Goal: Task Accomplishment & Management: Complete application form

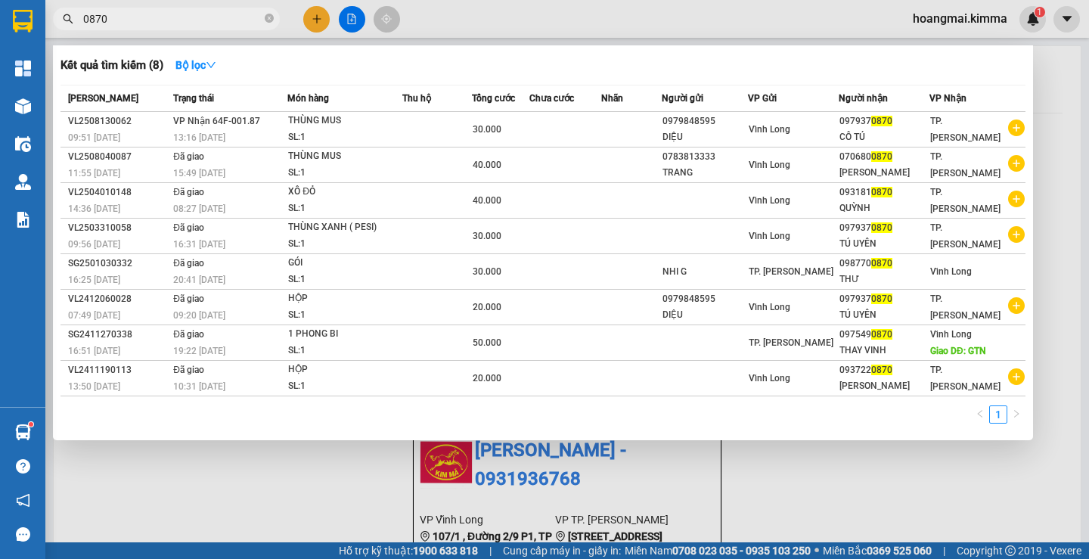
click at [313, 19] on div at bounding box center [544, 279] width 1089 height 559
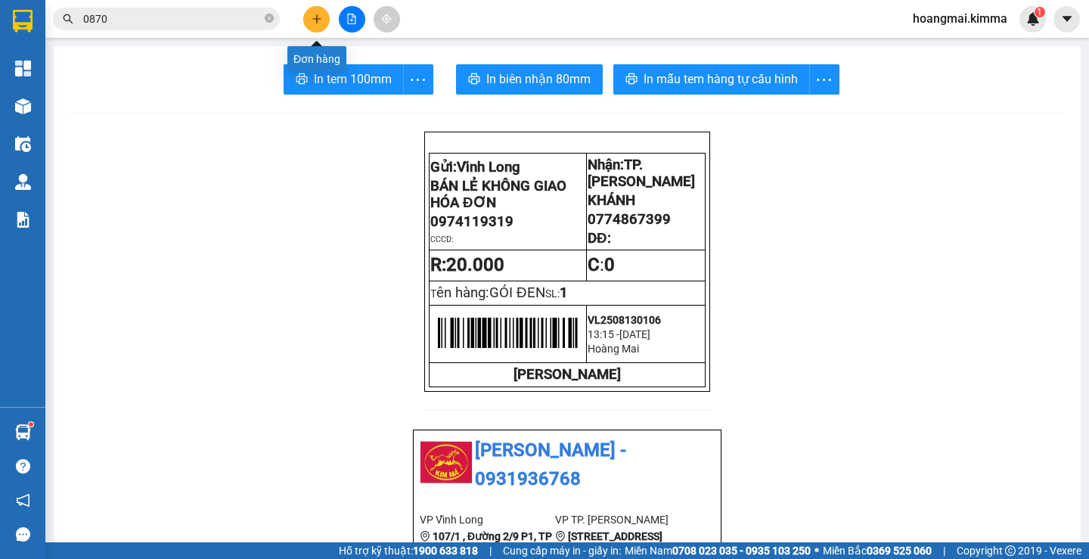
click at [317, 21] on icon "plus" at bounding box center [316, 18] width 1 height 8
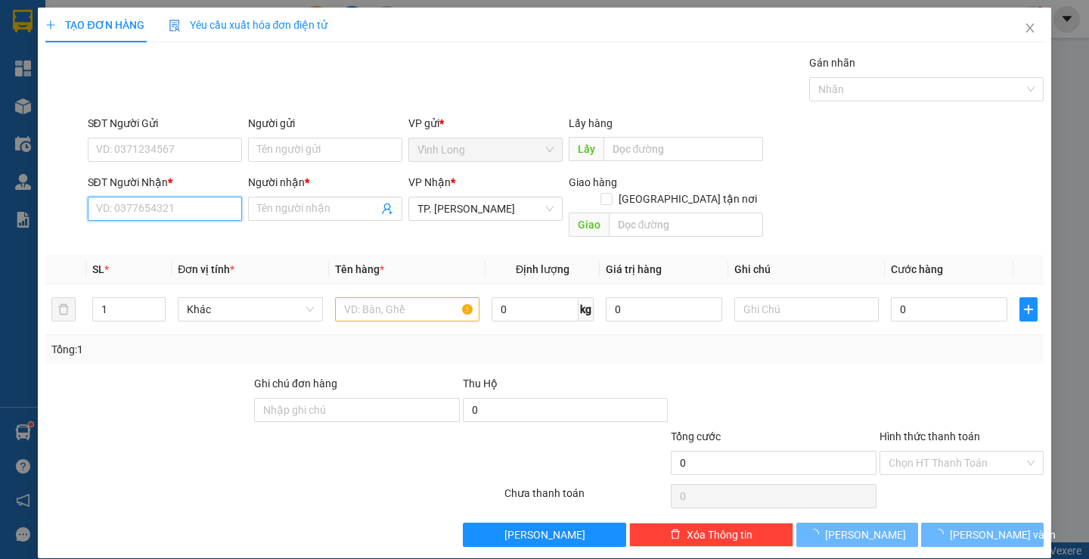
click at [171, 210] on input "SĐT Người Nhận *" at bounding box center [165, 209] width 154 height 24
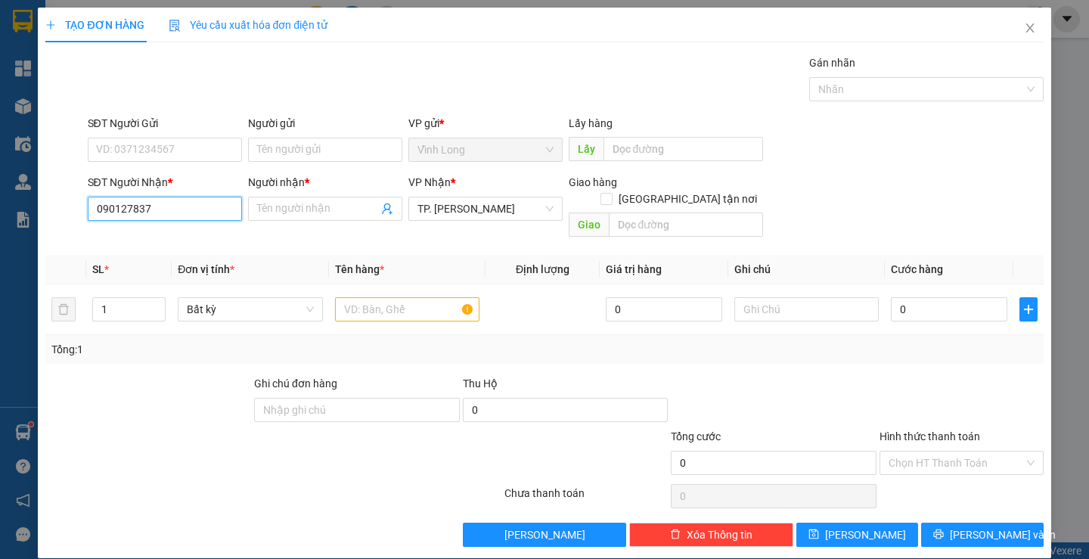
type input "0901278377"
click at [176, 235] on div "0901278377 - TRUNG HIẾU" at bounding box center [162, 239] width 135 height 17
type input "TRUNG HIẾU"
type input "0901278377"
click at [306, 157] on input "Người gửi" at bounding box center [325, 150] width 154 height 24
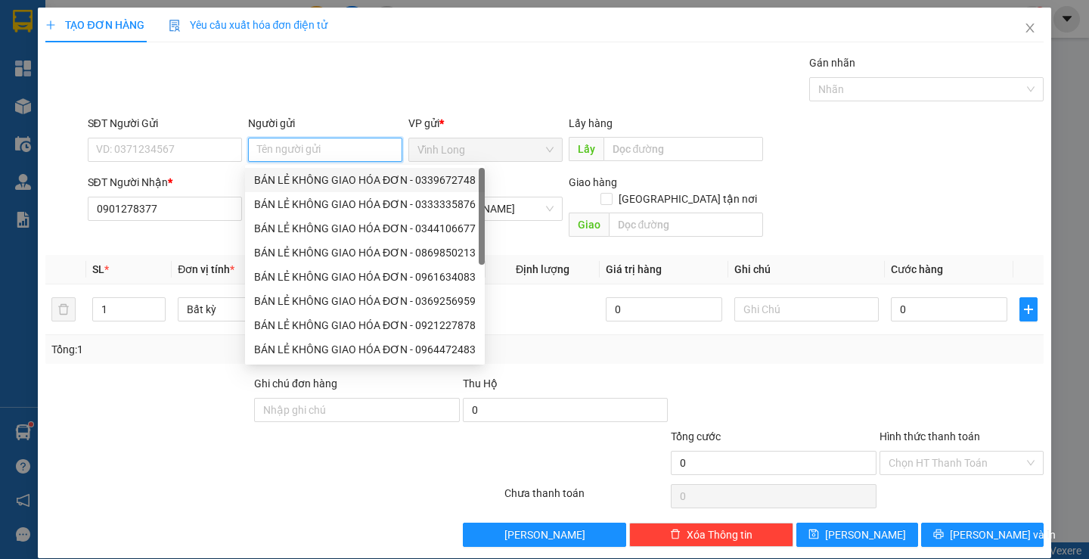
click at [307, 177] on div "BÁN LẺ KHÔNG GIAO HÓA ĐƠN - 0339672748" at bounding box center [365, 180] width 222 height 17
type input "0339672748"
type input "BÁN LẺ KHÔNG GIAO HÓA ĐƠN"
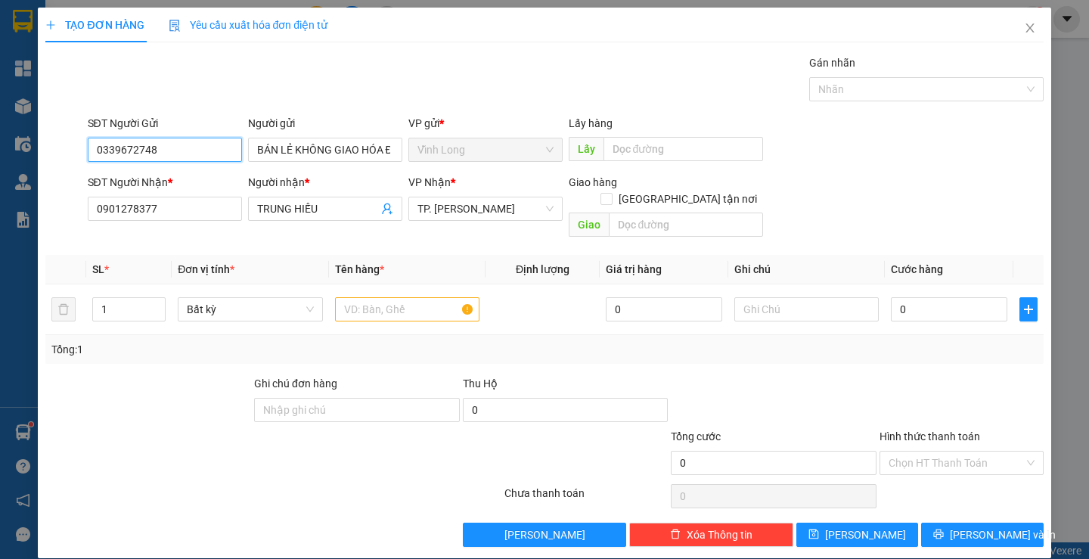
drag, startPoint x: 194, startPoint y: 147, endPoint x: 0, endPoint y: 147, distance: 194.4
click at [0, 147] on div "TẠO ĐƠN HÀNG Yêu cầu xuất hóa đơn điện tử Transit Pickup Surcharge Ids Transit …" at bounding box center [544, 279] width 1089 height 559
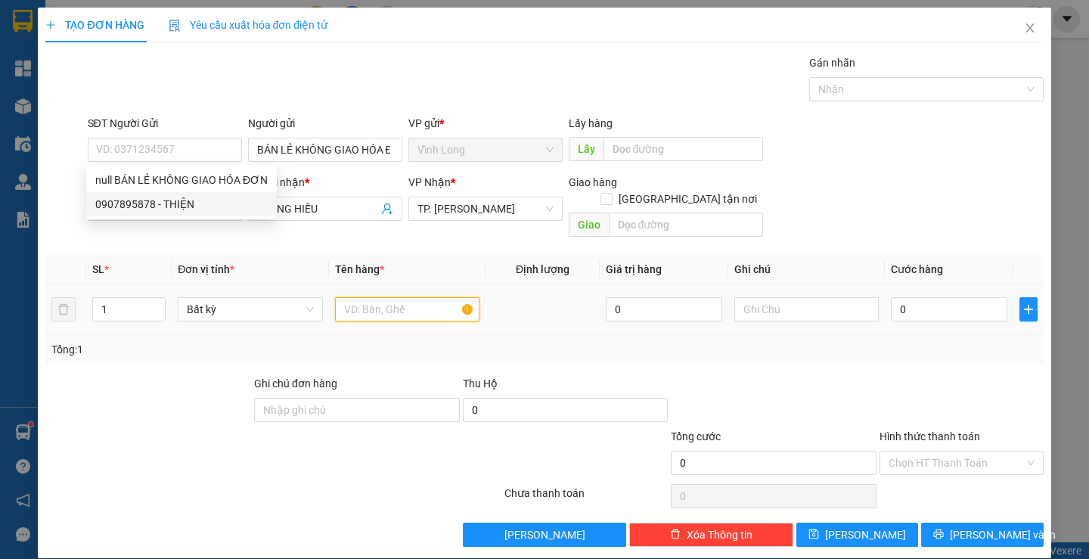
click at [392, 297] on input "text" at bounding box center [407, 309] width 144 height 24
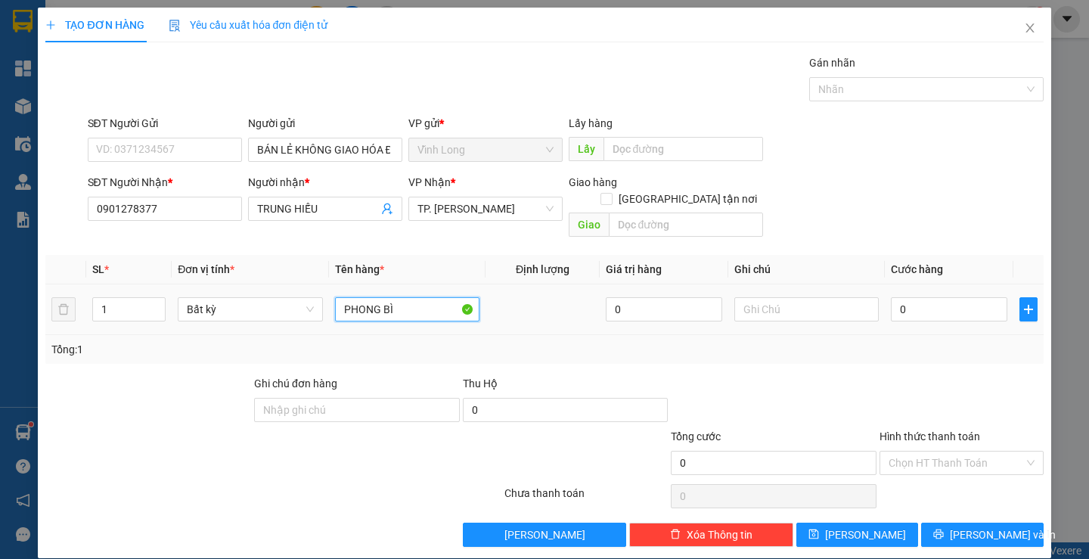
type input "PHONG BÌ"
type input "THƯ"
type input "2"
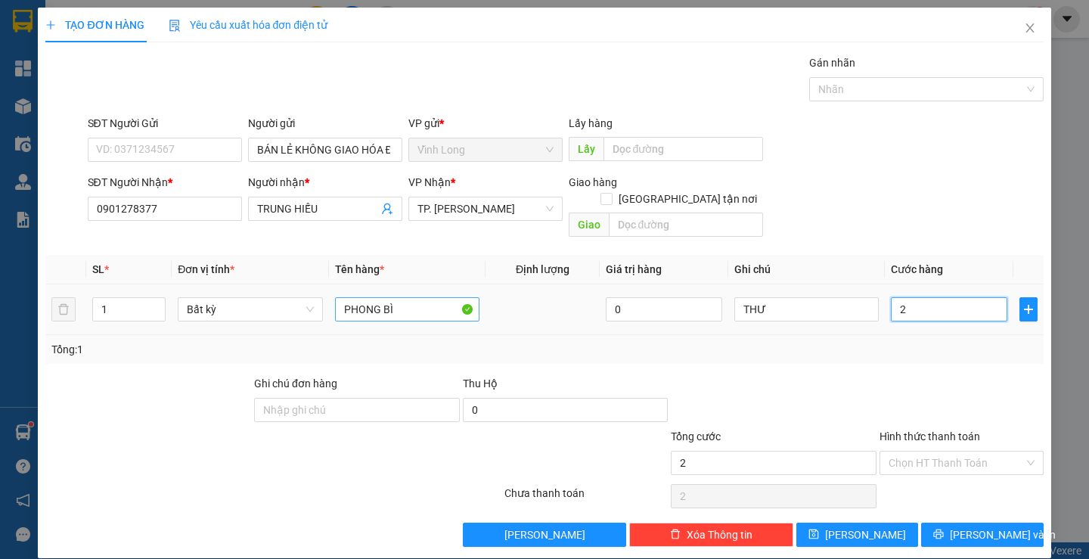
type input "20"
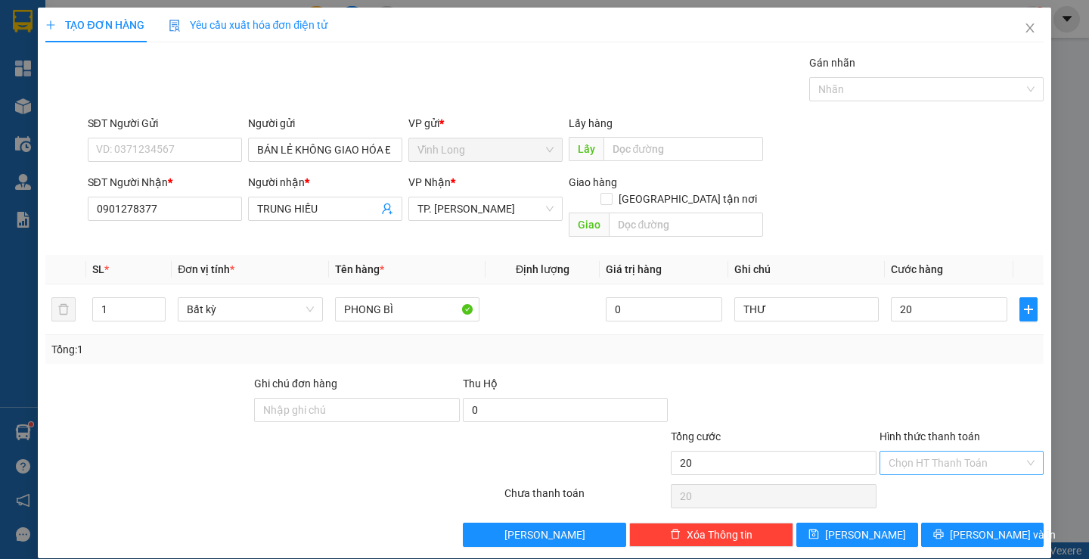
type input "20.000"
click at [893, 452] on input "Hình thức thanh toán" at bounding box center [956, 463] width 135 height 23
click at [937, 476] on div "Tại văn phòng" at bounding box center [952, 476] width 144 height 17
type input "0"
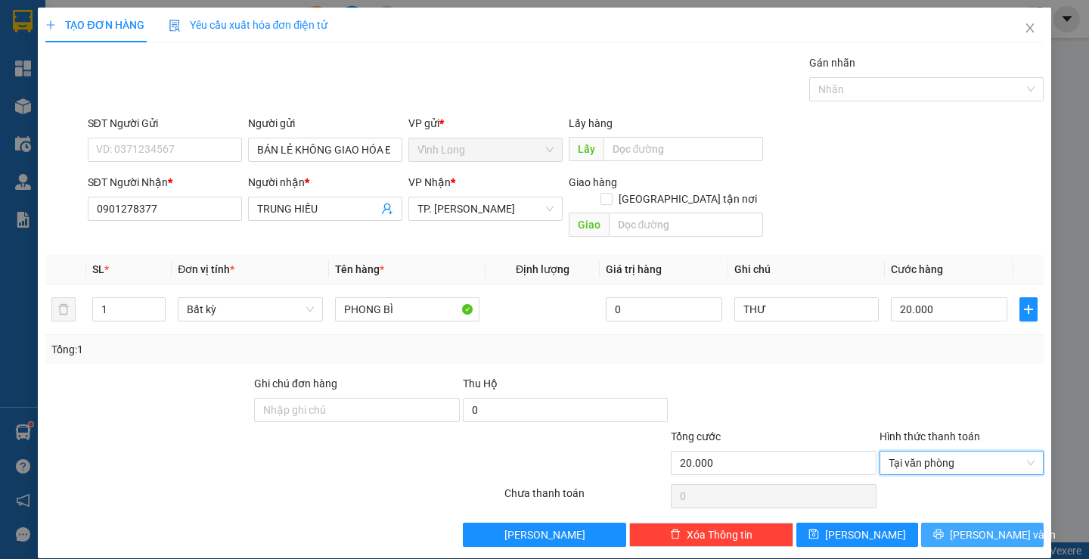
click at [957, 523] on button "[PERSON_NAME] và In" at bounding box center [982, 535] width 122 height 24
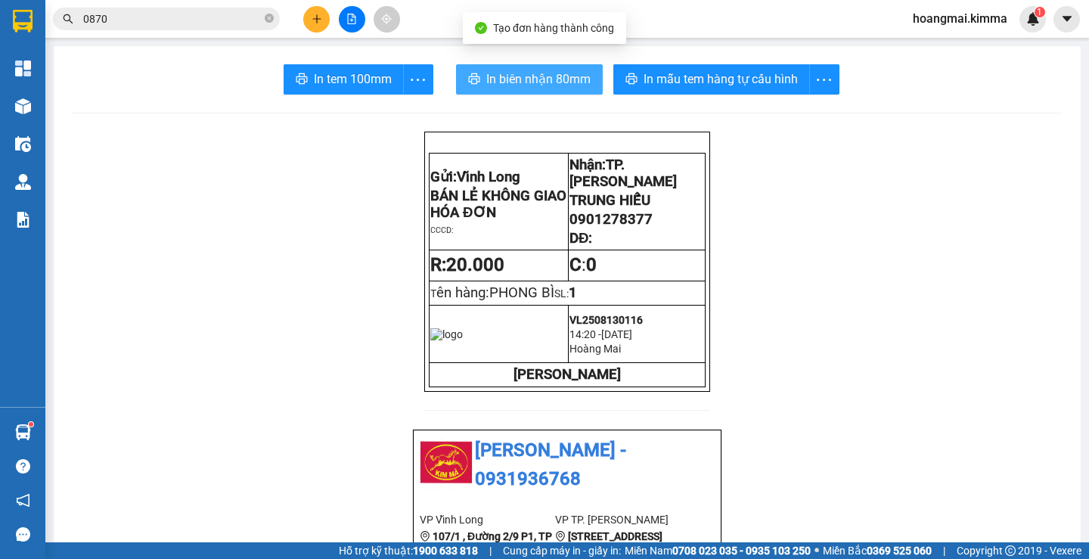
click at [545, 84] on span "In biên nhận 80mm" at bounding box center [538, 79] width 104 height 19
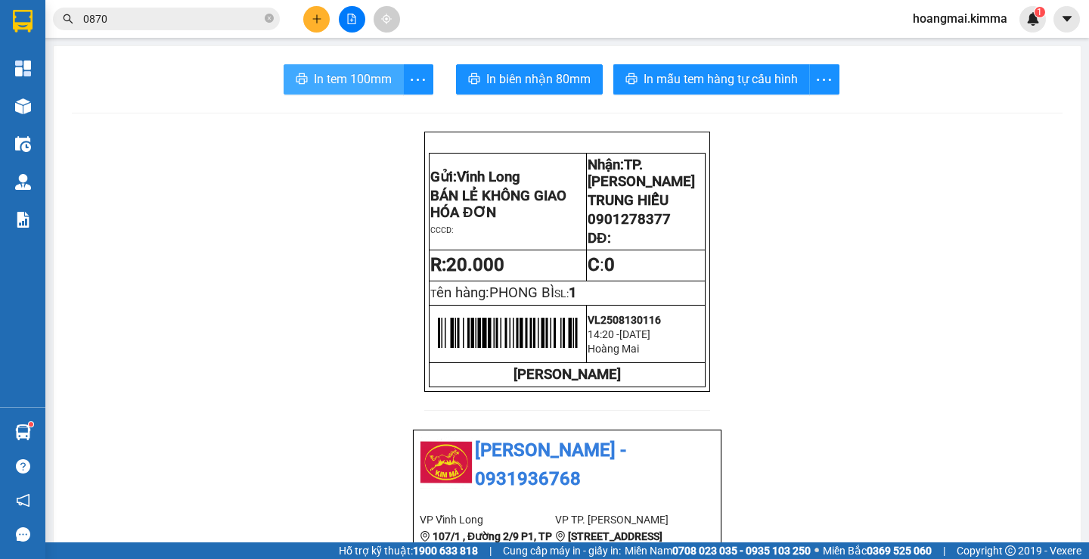
drag, startPoint x: 352, startPoint y: 88, endPoint x: 343, endPoint y: 92, distance: 9.6
click at [348, 88] on span "In tem 100mm" at bounding box center [353, 79] width 78 height 19
